Goal: Find specific page/section: Find specific page/section

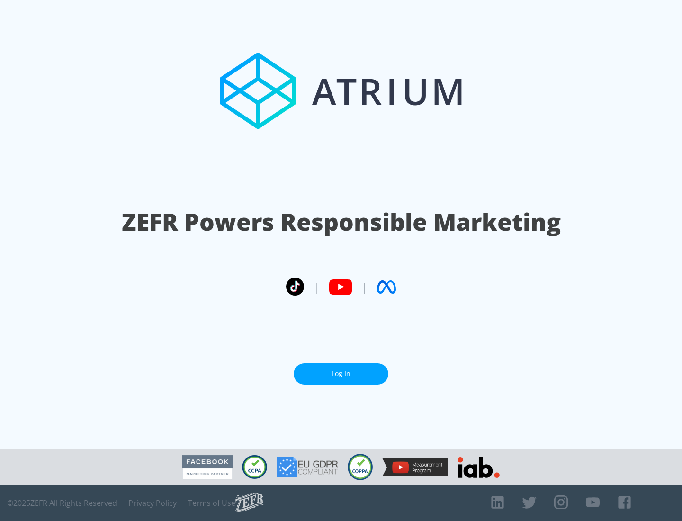
click at [341, 374] on link "Log In" at bounding box center [341, 373] width 95 height 21
